Goal: Transaction & Acquisition: Purchase product/service

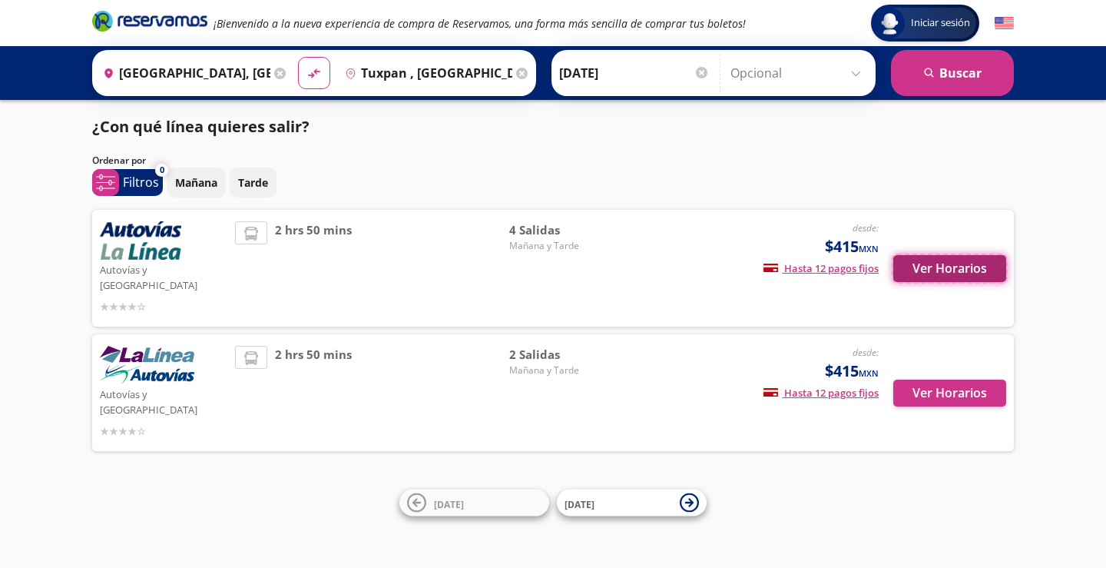
click at [946, 268] on button "Ver Horarios" at bounding box center [949, 268] width 113 height 27
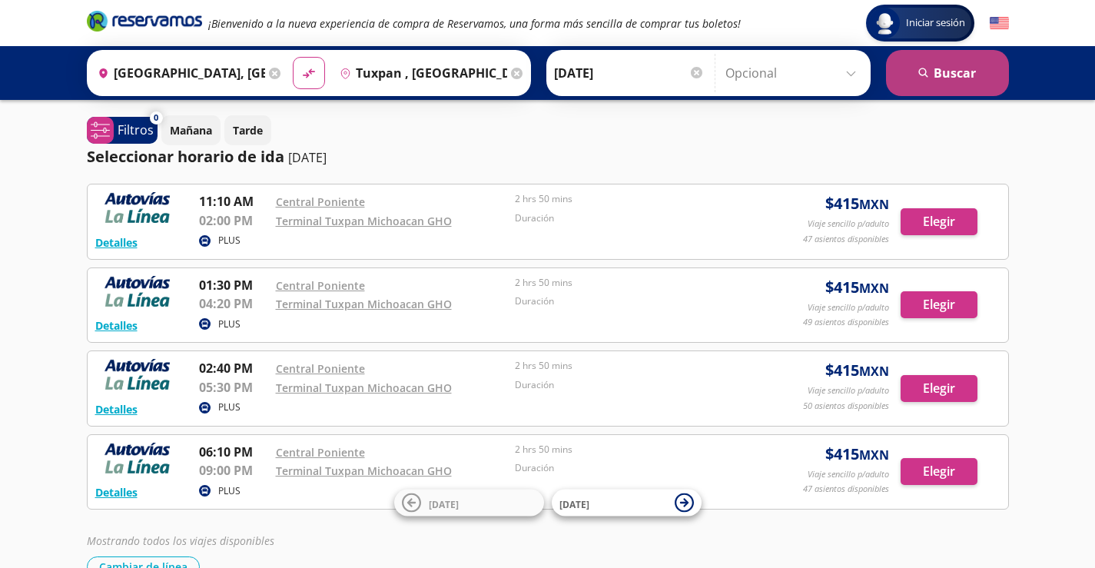
click at [963, 67] on button "search [GEOGRAPHIC_DATA]" at bounding box center [947, 73] width 123 height 46
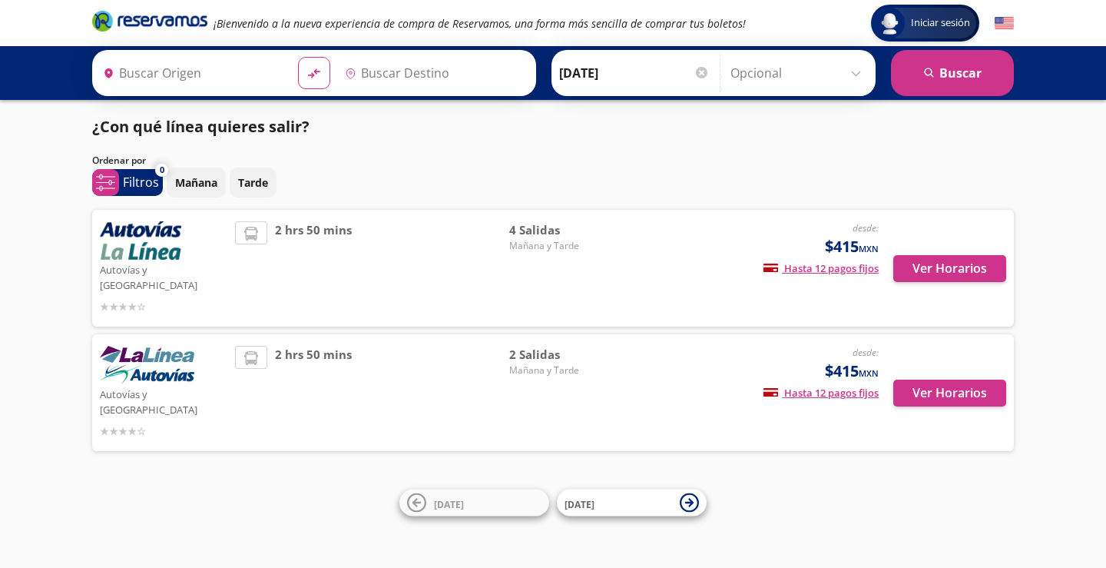
type input "[GEOGRAPHIC_DATA], [GEOGRAPHIC_DATA]"
type input "Tuxpan , [GEOGRAPHIC_DATA]"
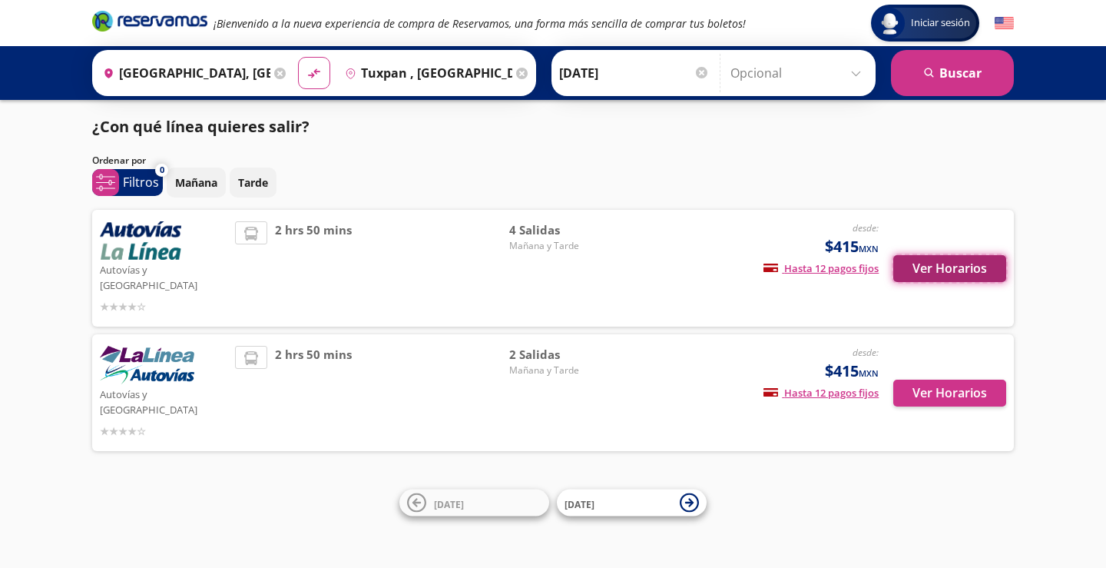
click at [937, 268] on button "Ver Horarios" at bounding box center [949, 268] width 113 height 27
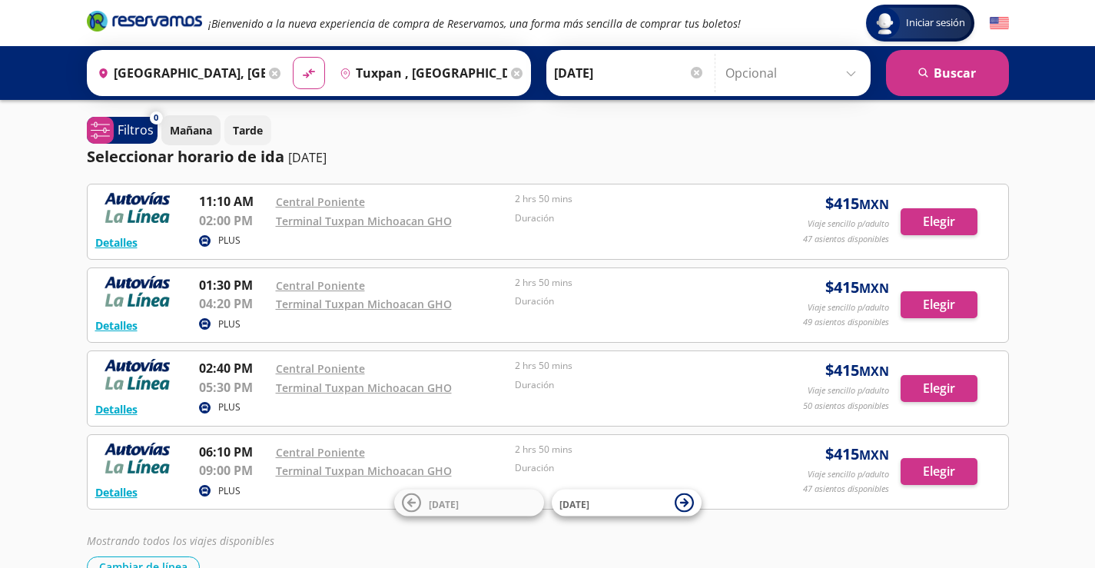
click at [200, 128] on p "Mañana" at bounding box center [191, 130] width 42 height 16
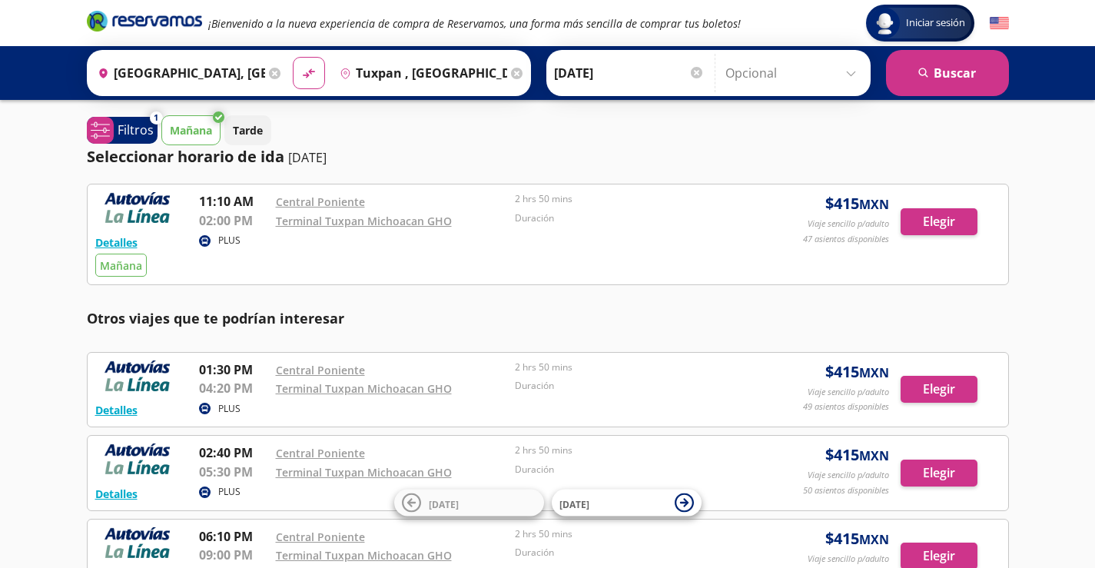
click at [214, 118] on icon at bounding box center [219, 117] width 12 height 12
click at [134, 133] on p "Filtros" at bounding box center [136, 130] width 36 height 18
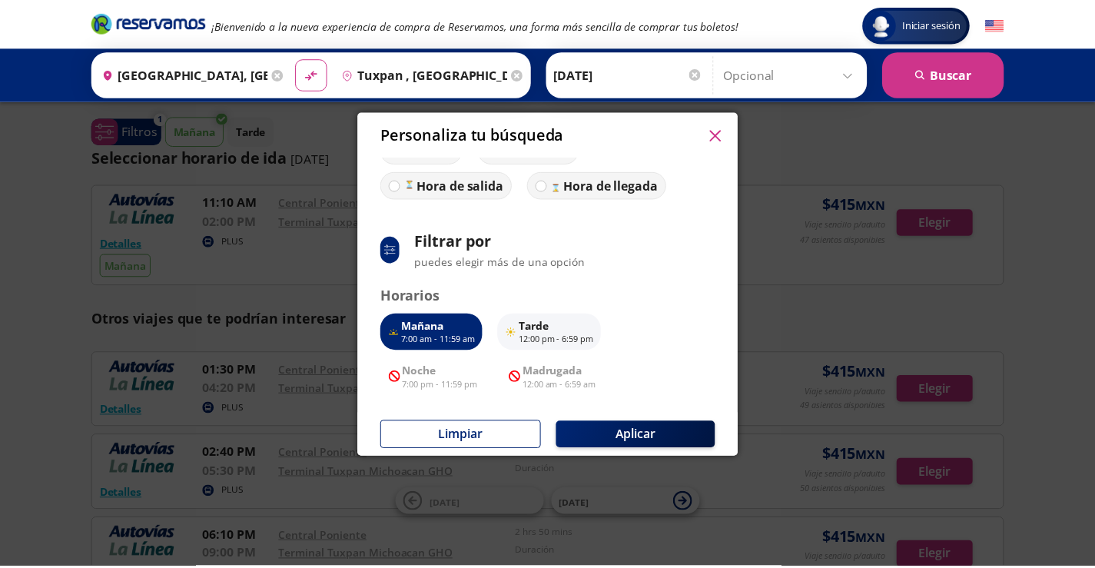
scroll to position [124, 0]
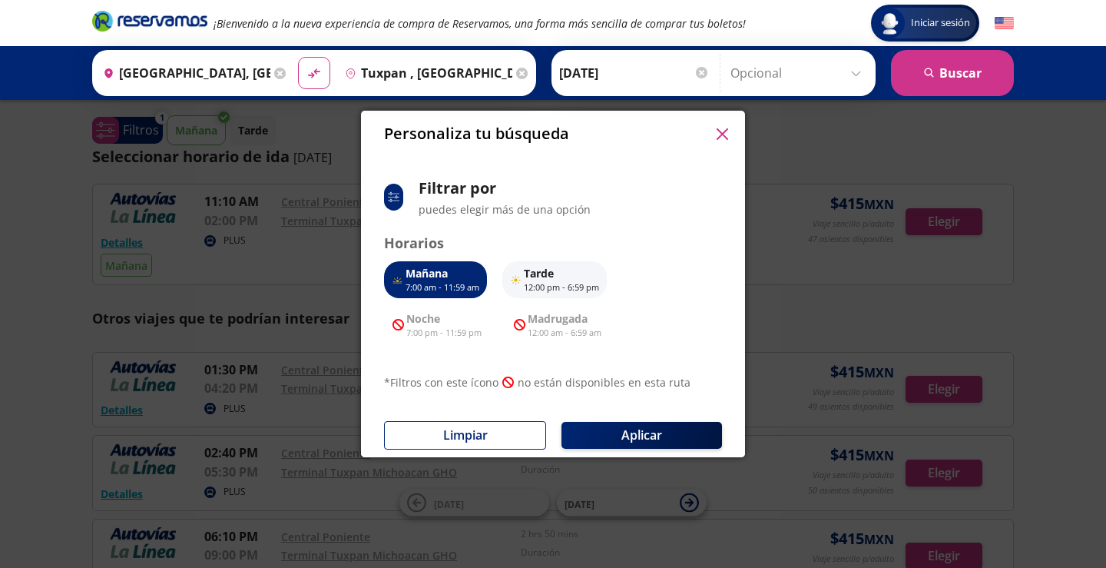
click at [722, 128] on icon "button" at bounding box center [723, 134] width 12 height 12
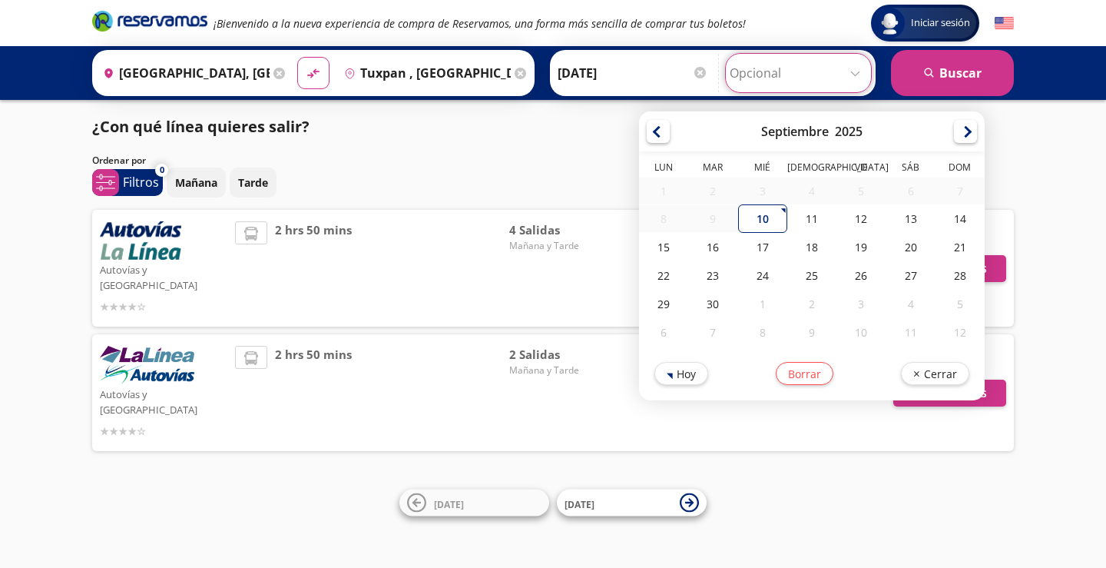
click at [850, 68] on input "Opcional" at bounding box center [799, 73] width 138 height 38
click at [772, 222] on div "10" at bounding box center [762, 218] width 49 height 28
type input "[DATE]"
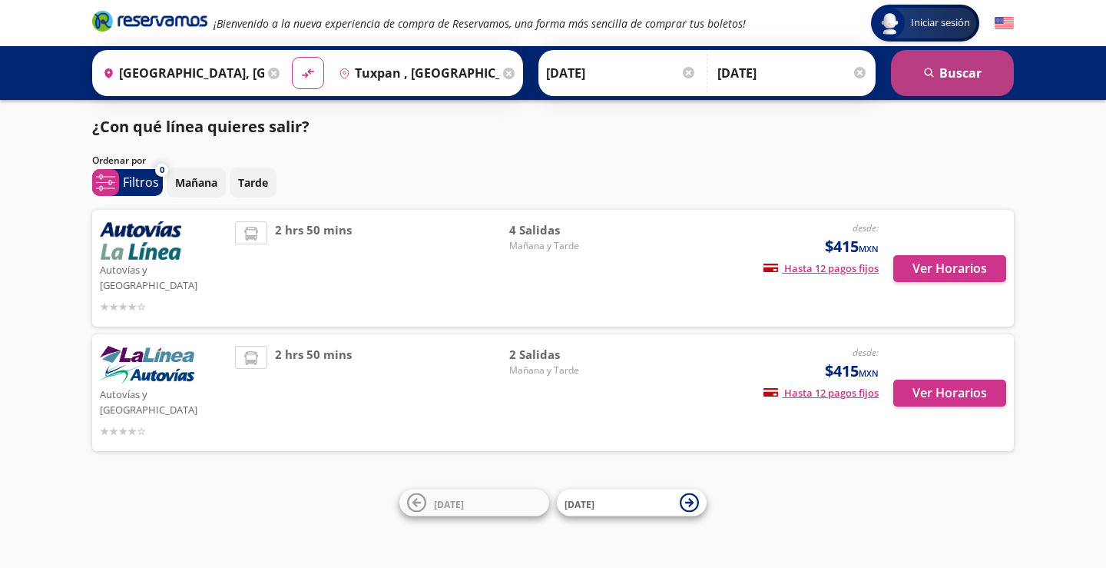
click at [959, 71] on button "search Buscar" at bounding box center [952, 73] width 123 height 46
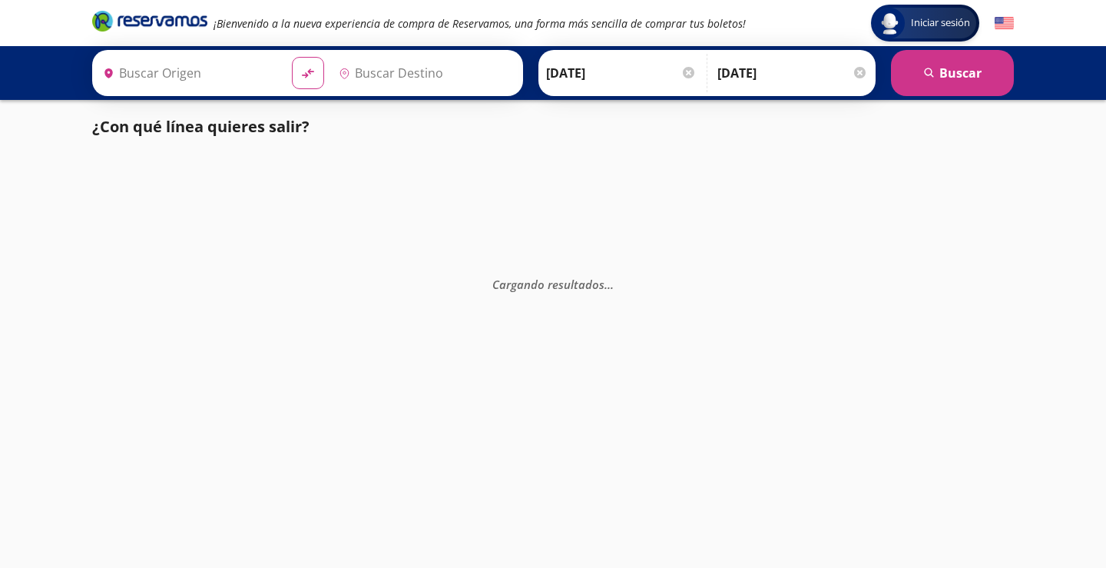
type input "Tuxpan , [GEOGRAPHIC_DATA]"
type input "[GEOGRAPHIC_DATA], [GEOGRAPHIC_DATA]"
click at [861, 76] on div at bounding box center [860, 73] width 12 height 12
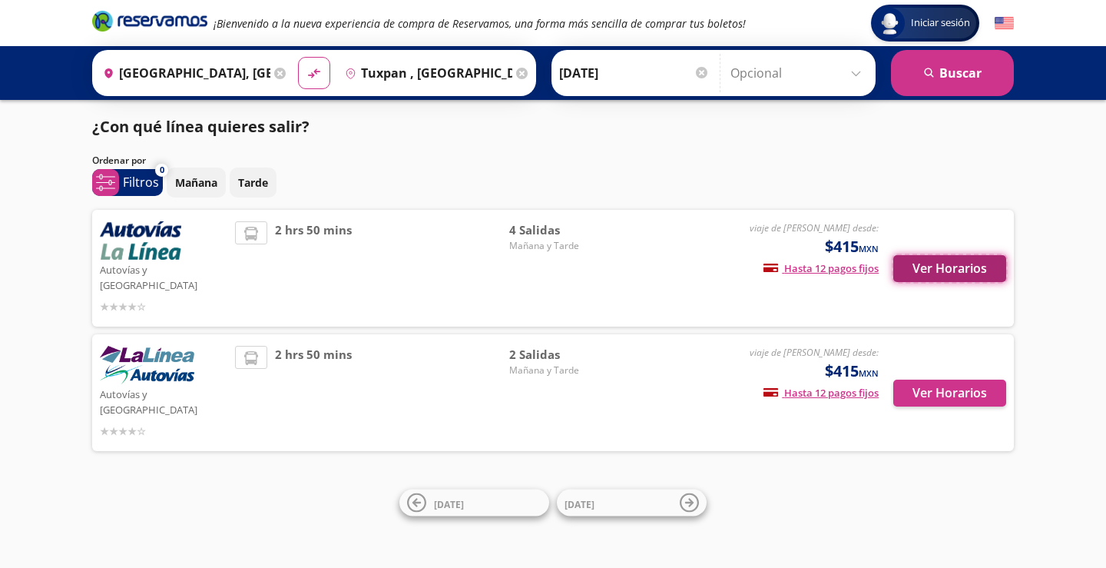
click at [935, 257] on button "Ver Horarios" at bounding box center [949, 268] width 113 height 27
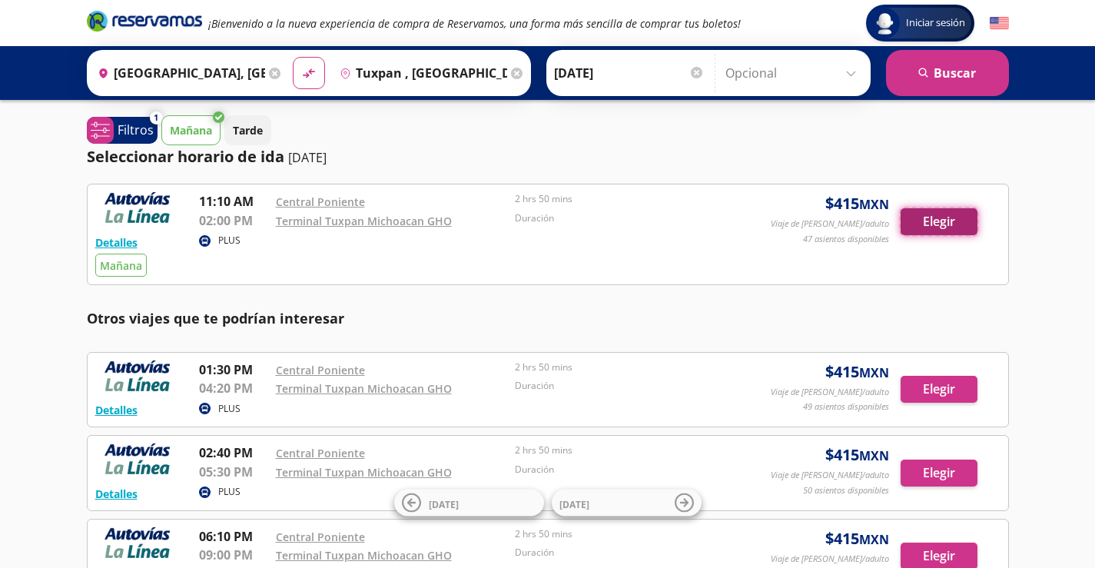
click at [944, 224] on button "Elegir" at bounding box center [938, 221] width 77 height 27
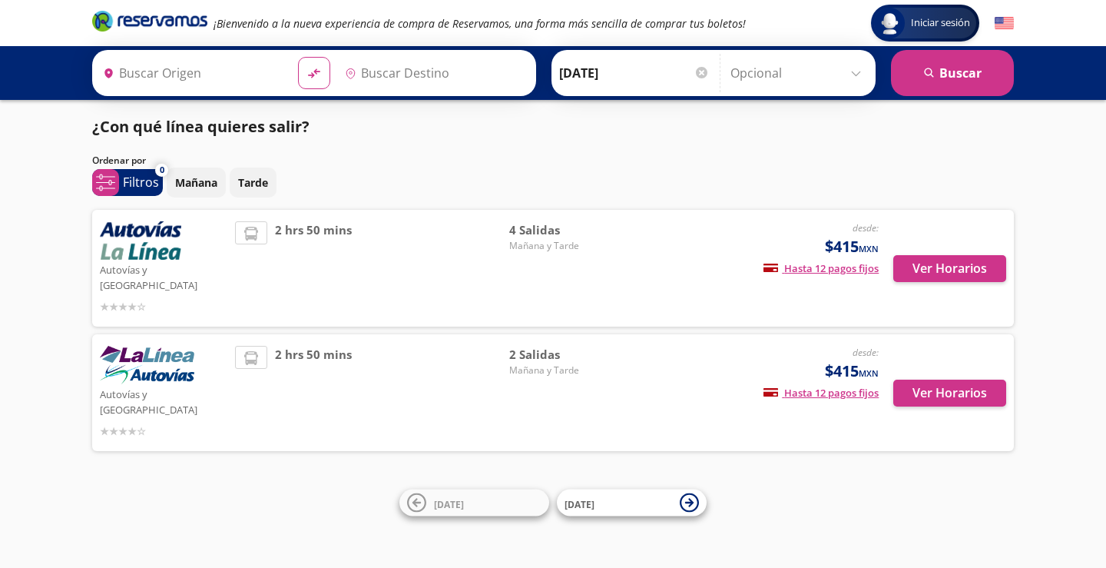
type input "[GEOGRAPHIC_DATA], [GEOGRAPHIC_DATA]"
type input "Tuxpan , [GEOGRAPHIC_DATA]"
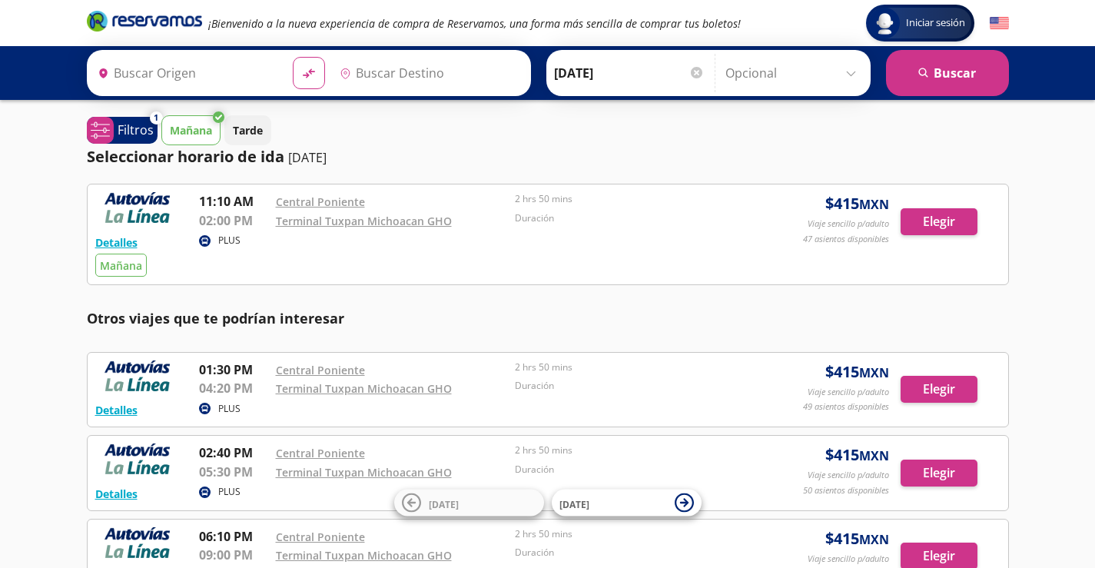
type input "[GEOGRAPHIC_DATA], [GEOGRAPHIC_DATA]"
type input "Tuxpan , [GEOGRAPHIC_DATA]"
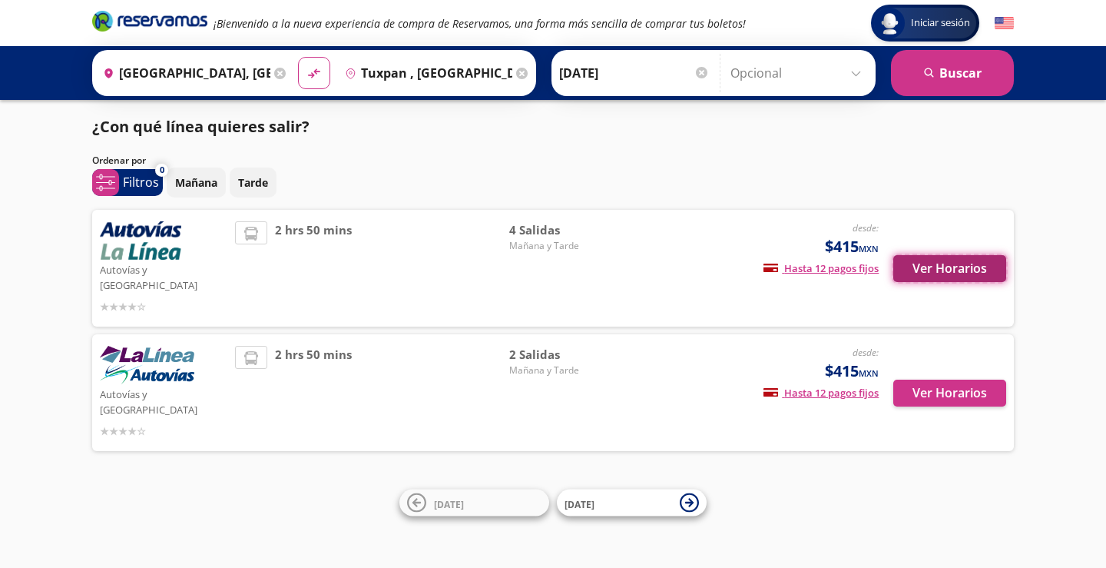
click at [937, 255] on button "Ver Horarios" at bounding box center [949, 268] width 113 height 27
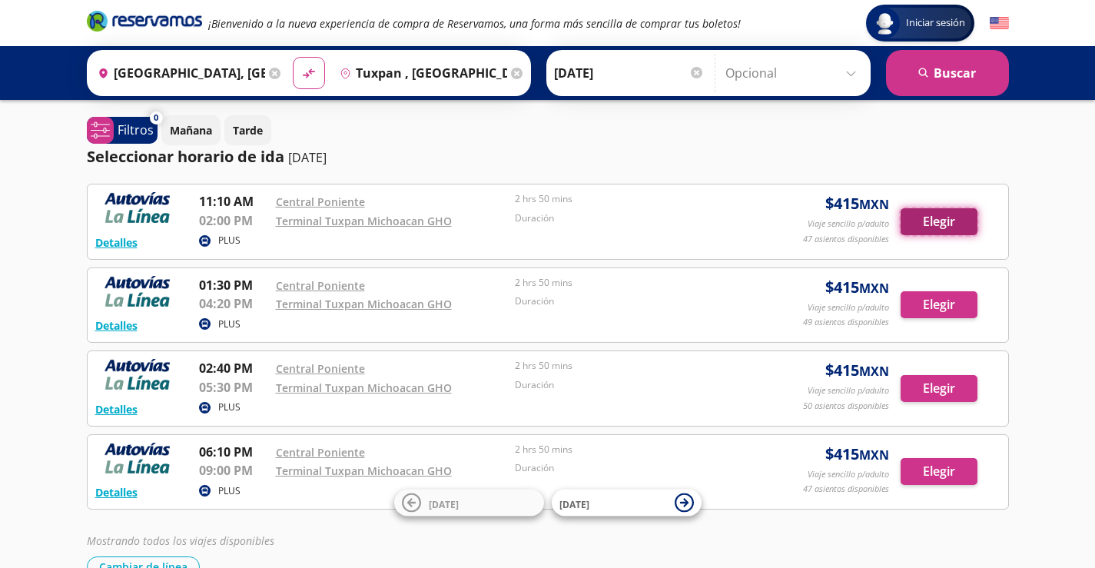
click at [937, 213] on button "Elegir" at bounding box center [938, 221] width 77 height 27
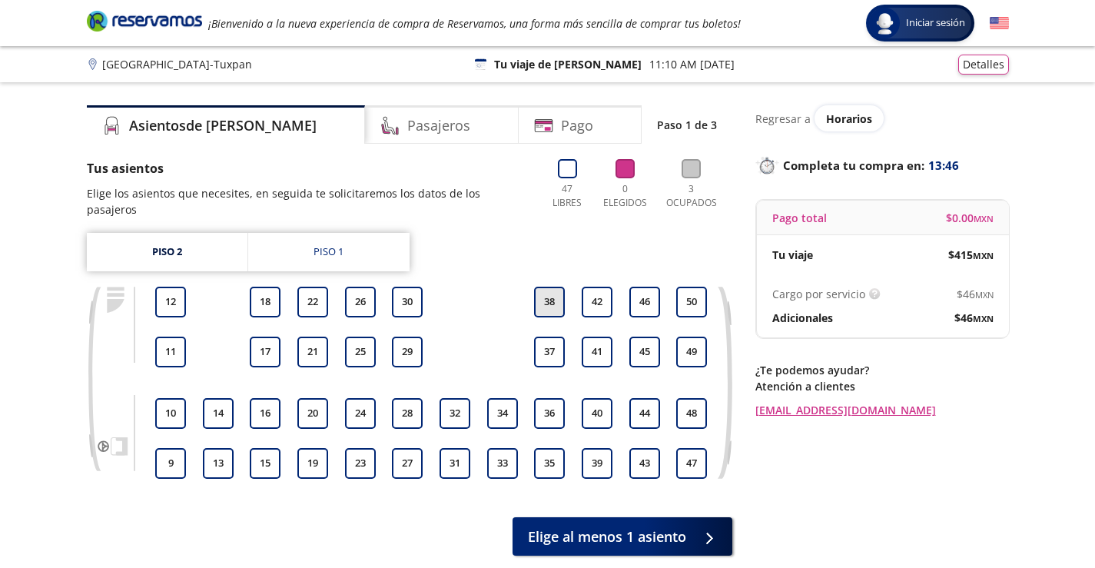
click at [555, 289] on button "38" at bounding box center [549, 302] width 31 height 31
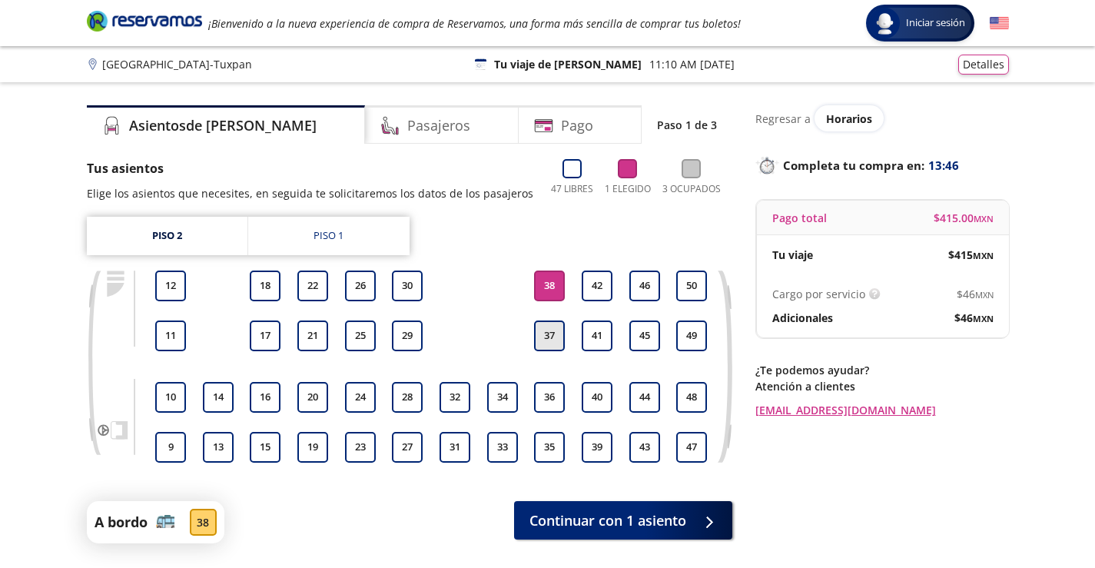
click at [545, 330] on button "37" at bounding box center [549, 335] width 31 height 31
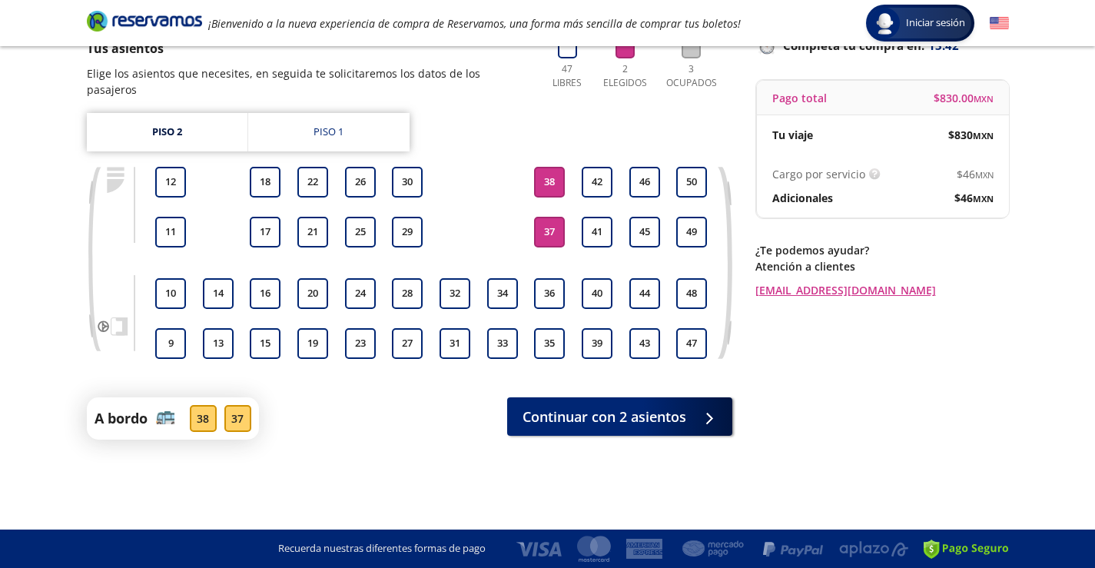
scroll to position [43, 0]
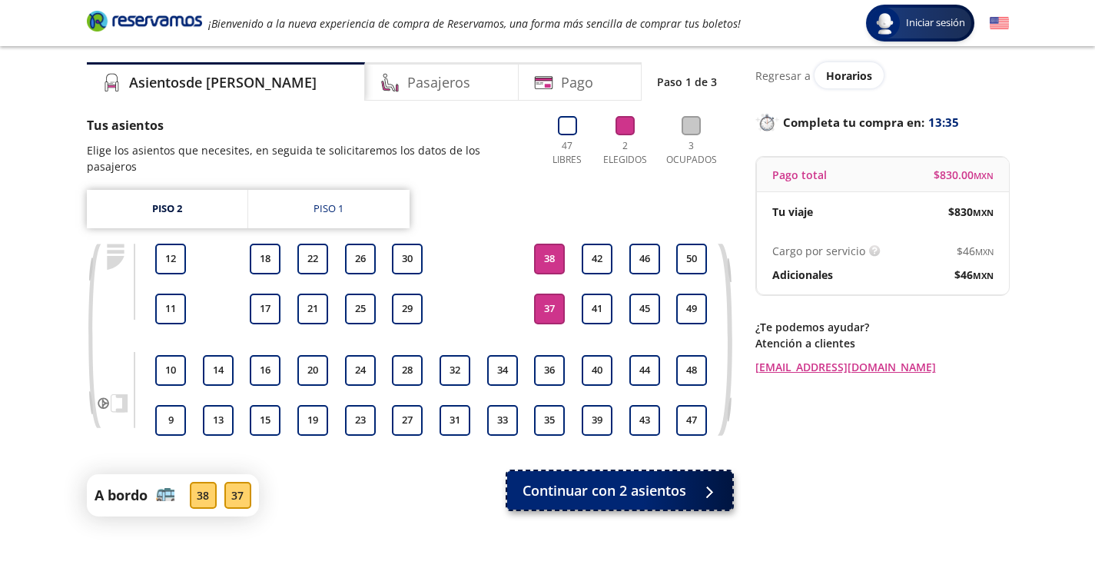
click at [595, 480] on span "Continuar con 2 asientos" at bounding box center [604, 490] width 164 height 21
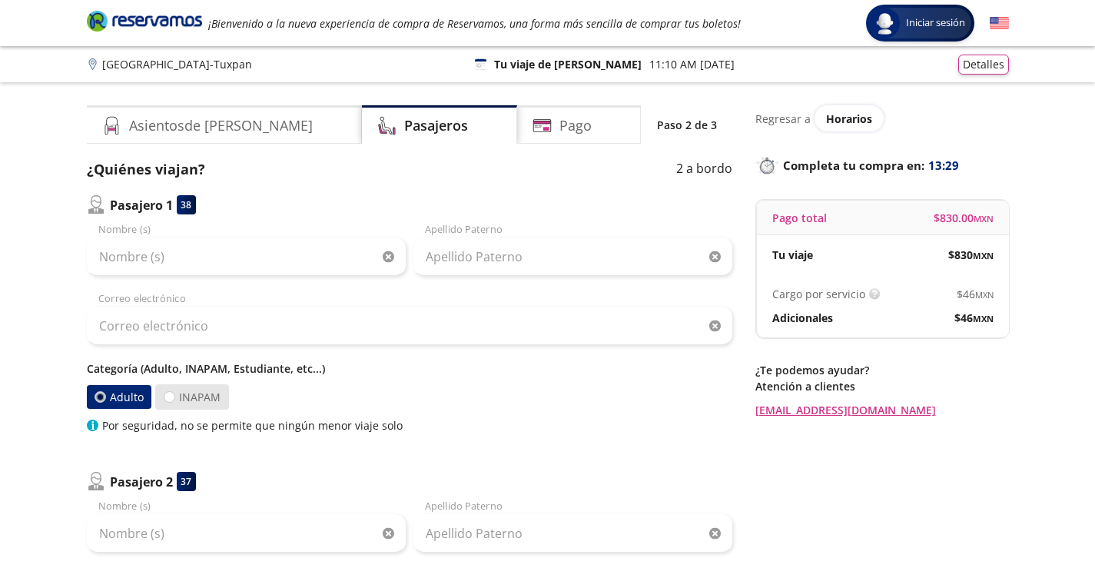
click at [173, 404] on label "INAPAM" at bounding box center [192, 396] width 74 height 25
click at [173, 402] on input "INAPAM" at bounding box center [169, 397] width 10 height 10
radio input "true"
radio input "false"
click at [721, 165] on p "2 a bordo" at bounding box center [704, 169] width 56 height 21
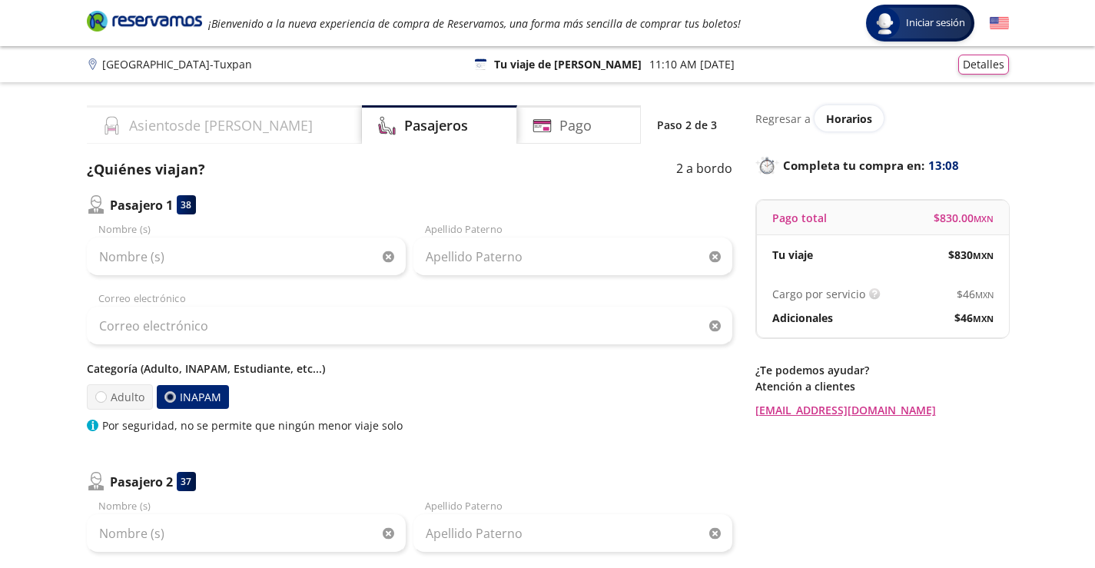
click at [247, 124] on div "Asientos de [PERSON_NAME]" at bounding box center [224, 124] width 275 height 38
